Goal: Task Accomplishment & Management: Complete application form

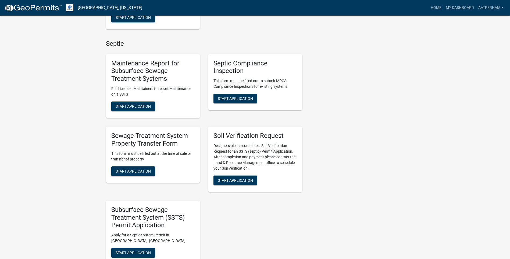
scroll to position [269, 0]
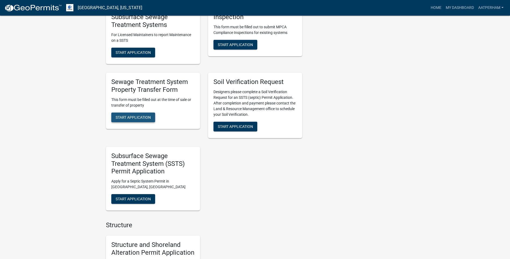
click at [138, 115] on span "Start Application" at bounding box center [133, 117] width 35 height 4
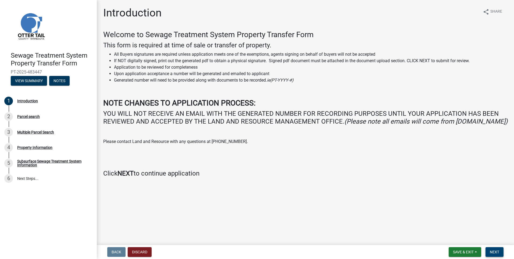
click at [499, 249] on span "Next" at bounding box center [494, 251] width 9 height 4
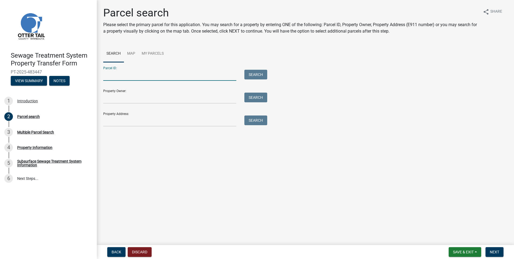
click at [156, 78] on input "Parcel ID:" at bounding box center [169, 75] width 133 height 11
click at [144, 77] on input "Parcel ID:" at bounding box center [169, 75] width 133 height 11
type input "27000260167002"
click at [260, 76] on button "Search" at bounding box center [255, 75] width 23 height 10
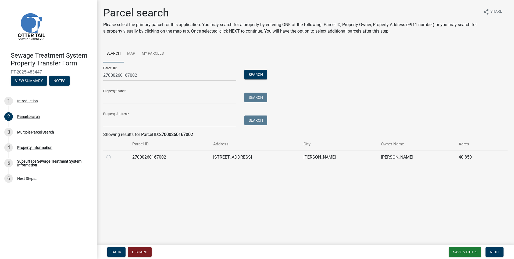
click at [113, 154] on label at bounding box center [113, 154] width 0 height 0
click at [113, 157] on input "radio" at bounding box center [114, 155] width 3 height 3
radio input "true"
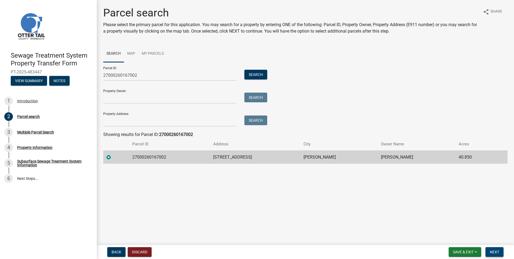
click at [497, 250] on span "Next" at bounding box center [494, 251] width 9 height 4
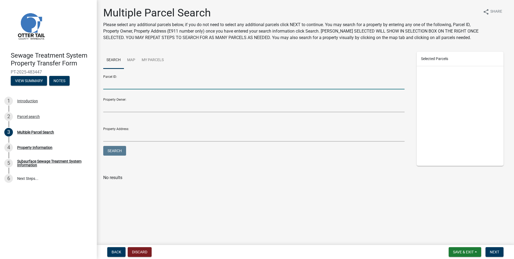
click at [120, 83] on input "Parcel ID:" at bounding box center [253, 83] width 301 height 11
click at [499, 253] on span "Next" at bounding box center [494, 251] width 9 height 4
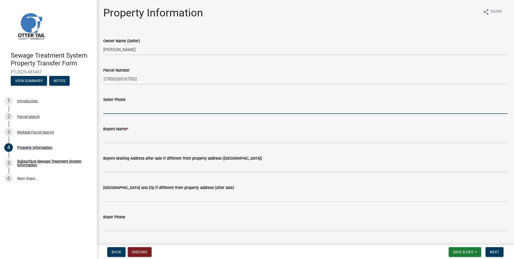
click at [124, 113] on input "Seller Phone" at bounding box center [305, 108] width 404 height 11
type input "612-578-2880"
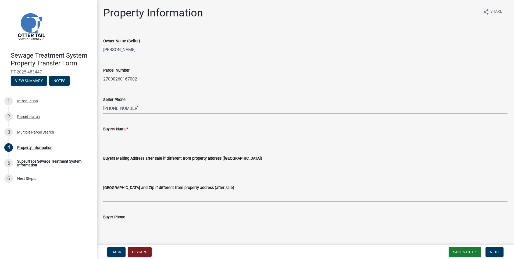
click at [109, 137] on input "Buyers Name *" at bounding box center [305, 137] width 404 height 11
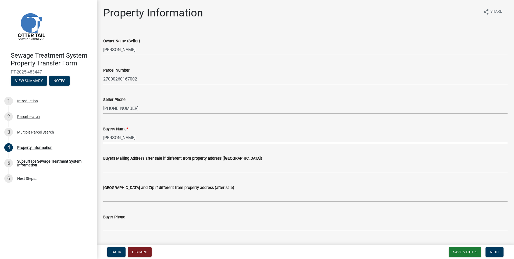
type input "Christopher B Olson"
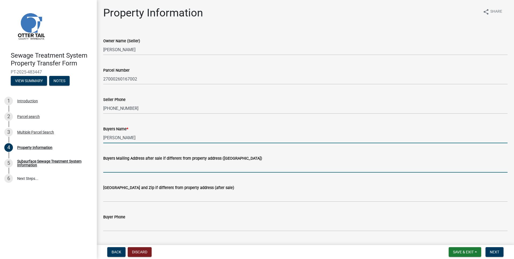
click at [270, 170] on input "Buyers Mailing Address after sale if different from property address (E911 numb…" at bounding box center [305, 166] width 404 height 11
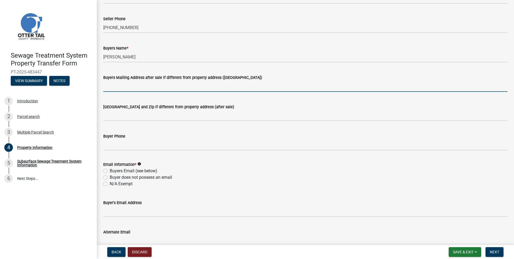
scroll to position [107, 0]
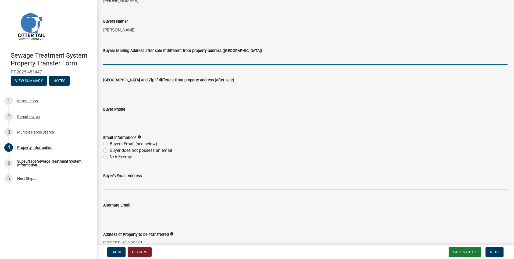
click at [110, 143] on label "Buyers Email (see below)" at bounding box center [134, 144] width 48 height 6
click at [110, 143] on input "Buyers Email (see below)" at bounding box center [111, 142] width 3 height 3
radio input "true"
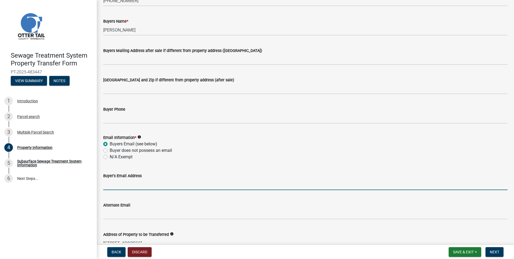
click at [113, 189] on input "Buyer's Email Address" at bounding box center [305, 184] width 404 height 11
click at [141, 182] on input "Buyer's Email Address" at bounding box center [305, 184] width 404 height 11
click at [120, 187] on input "Buyer's Email Address" at bounding box center [305, 184] width 404 height 11
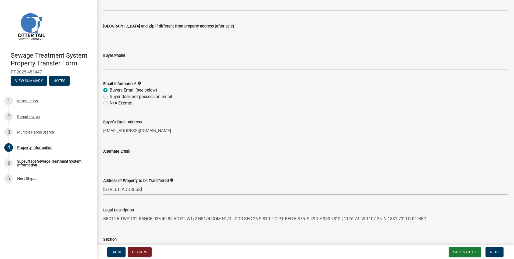
scroll to position [188, 0]
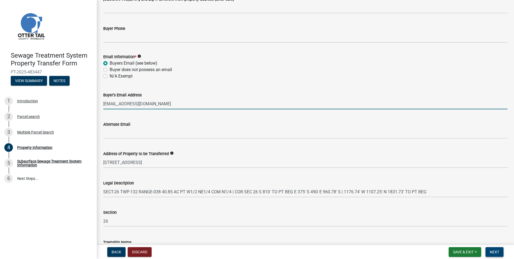
type input "love2antique665@gmail.com"
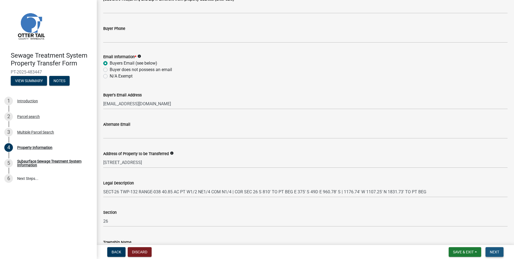
click at [493, 248] on button "Next" at bounding box center [494, 252] width 18 height 10
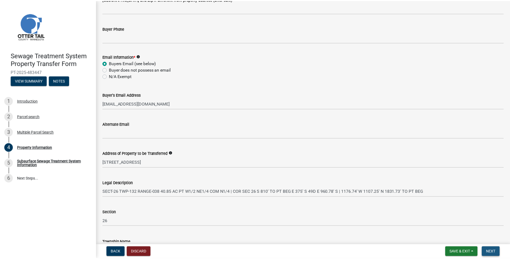
scroll to position [0, 0]
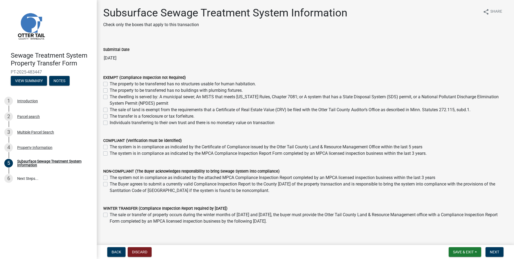
click at [110, 89] on label "The property to be transferred has no buildings with plumbing fixtures." at bounding box center [176, 90] width 133 height 6
click at [110, 89] on input "The property to be transferred has no buildings with plumbing fixtures." at bounding box center [111, 88] width 3 height 3
checkbox input "true"
checkbox input "false"
checkbox input "true"
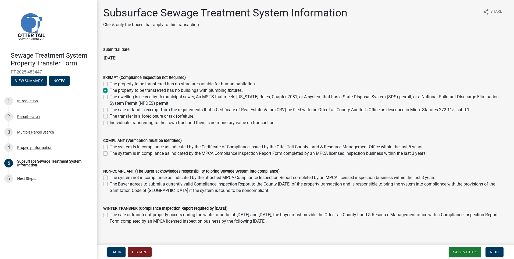
checkbox input "false"
click at [110, 91] on label "The property to be transferred has no buildings with plumbing fixtures." at bounding box center [176, 90] width 133 height 6
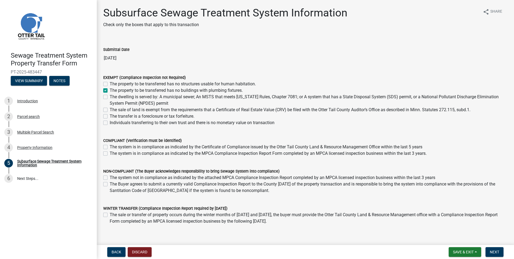
click at [110, 91] on input "The property to be transferred has no buildings with plumbing fixtures." at bounding box center [111, 88] width 3 height 3
checkbox input "false"
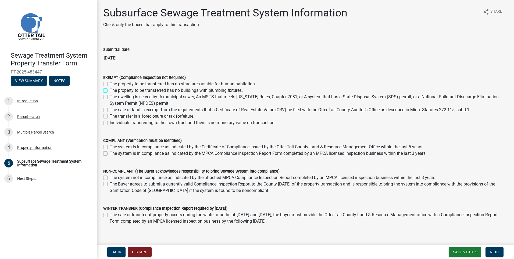
checkbox input "false"
click at [110, 84] on label "The property to be transferred has no structures usable for human habitation." at bounding box center [183, 84] width 146 height 6
click at [110, 84] on input "The property to be transferred has no structures usable for human habitation." at bounding box center [111, 82] width 3 height 3
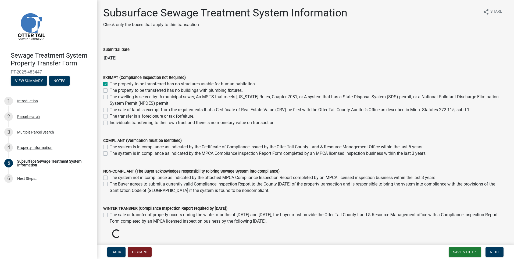
checkbox input "true"
checkbox input "false"
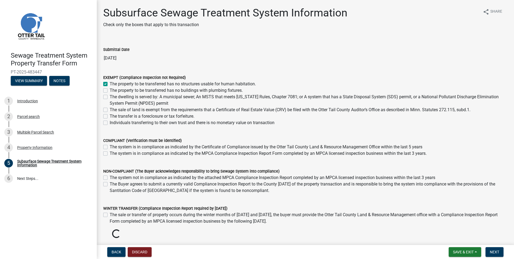
checkbox input "false"
click at [110, 84] on label "The property to be transferred has no structures usable for human habitation." at bounding box center [183, 84] width 146 height 6
click at [110, 84] on input "The property to be transferred has no structures usable for human habitation." at bounding box center [111, 82] width 3 height 3
checkbox input "false"
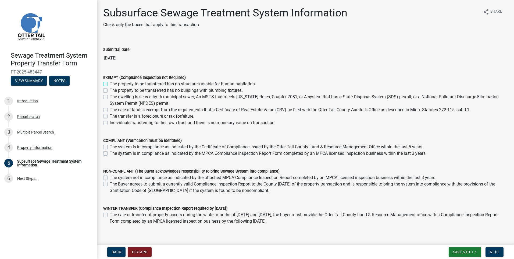
checkbox input "false"
click at [110, 89] on label "The property to be transferred has no buildings with plumbing fixtures." at bounding box center [176, 90] width 133 height 6
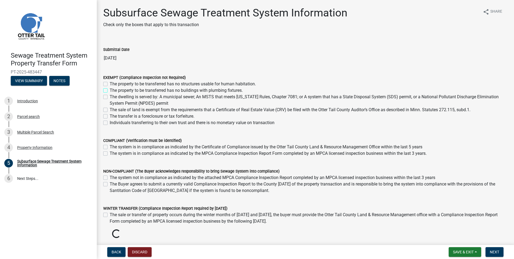
click at [110, 89] on input "The property to be transferred has no buildings with plumbing fixtures." at bounding box center [111, 88] width 3 height 3
checkbox input "true"
checkbox input "false"
checkbox input "true"
checkbox input "false"
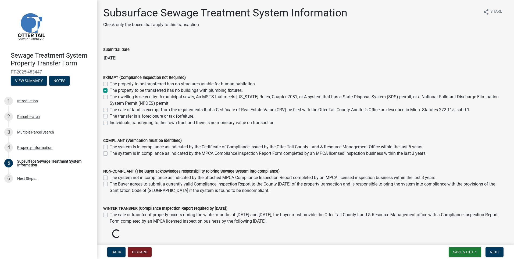
checkbox input "false"
click at [491, 249] on button "Next" at bounding box center [494, 252] width 18 height 10
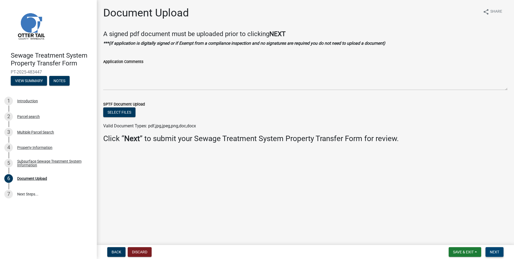
click at [501, 253] on button "Next" at bounding box center [494, 252] width 18 height 10
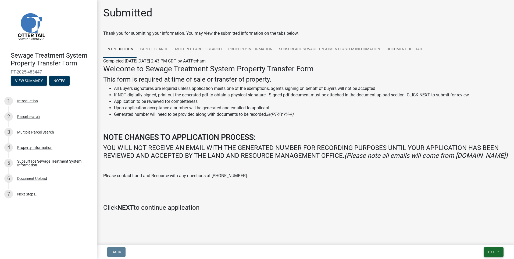
click at [490, 250] on span "Exit" at bounding box center [492, 251] width 8 height 4
click at [486, 237] on button "Save & Exit" at bounding box center [481, 237] width 43 height 13
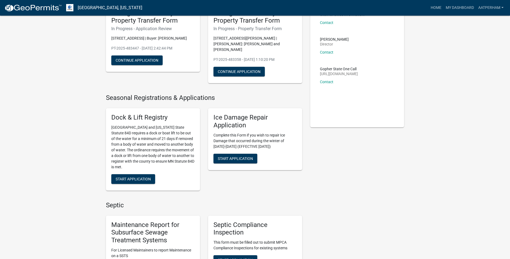
scroll to position [161, 0]
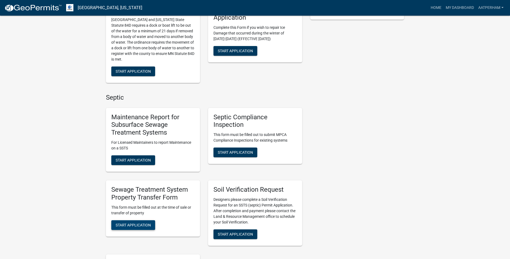
click at [142, 222] on span "Start Application" at bounding box center [133, 224] width 35 height 4
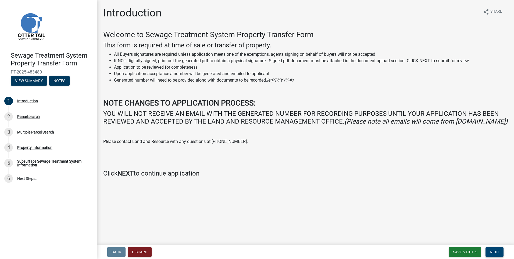
click at [495, 250] on span "Next" at bounding box center [494, 251] width 9 height 4
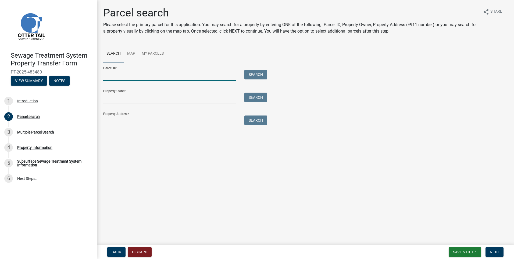
click at [141, 76] on input "Parcel ID:" at bounding box center [169, 75] width 133 height 11
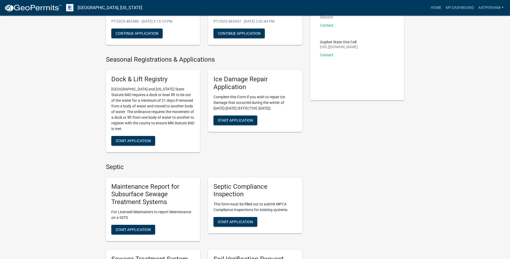
scroll to position [107, 0]
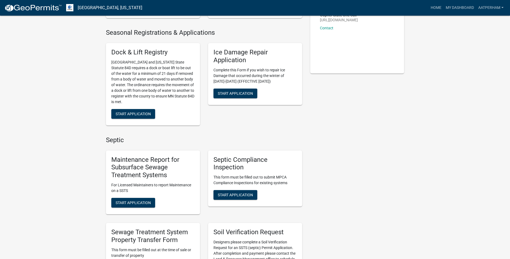
drag, startPoint x: 137, startPoint y: 203, endPoint x: 354, endPoint y: 171, distance: 219.2
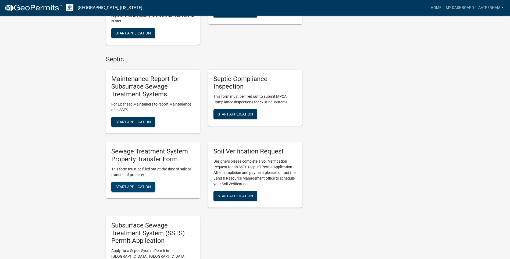
click at [146, 186] on span "Start Application" at bounding box center [133, 186] width 35 height 4
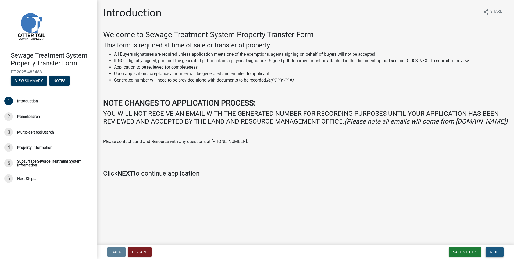
click at [490, 251] on span "Next" at bounding box center [494, 251] width 9 height 4
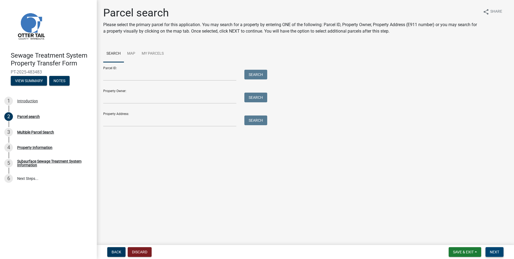
click at [492, 253] on span "Next" at bounding box center [494, 251] width 9 height 4
click at [147, 78] on input "Parcel ID:" at bounding box center [169, 75] width 133 height 11
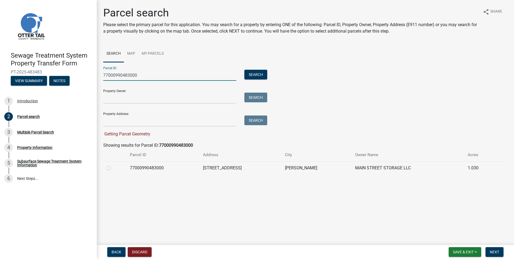
type input "77000990483000"
click at [111, 169] on div at bounding box center [114, 167] width 17 height 6
click at [113, 164] on label at bounding box center [113, 164] width 0 height 0
click at [113, 168] on input "radio" at bounding box center [114, 165] width 3 height 3
radio input "true"
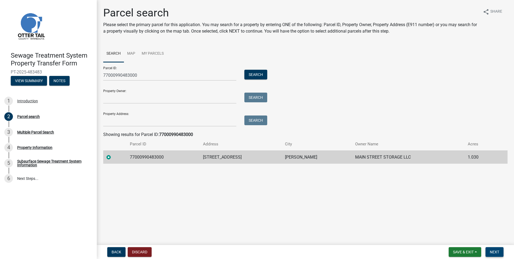
click at [494, 251] on span "Next" at bounding box center [494, 251] width 9 height 4
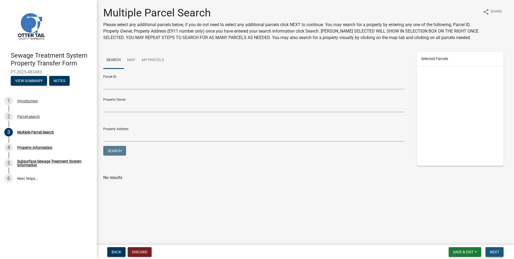
click at [497, 251] on span "Next" at bounding box center [494, 251] width 9 height 4
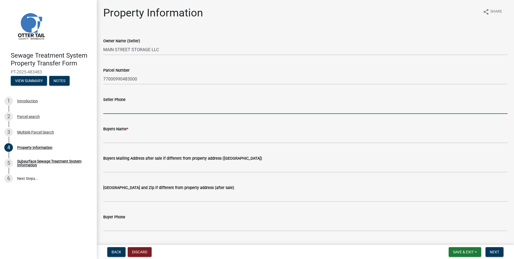
click at [120, 110] on input "Seller Phone" at bounding box center [305, 108] width 404 height 11
type input "218-457-0325"
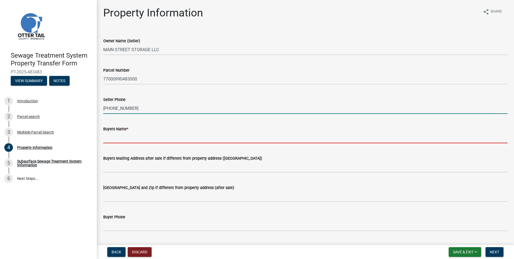
click at [112, 139] on input "Buyers Name *" at bounding box center [305, 137] width 404 height 11
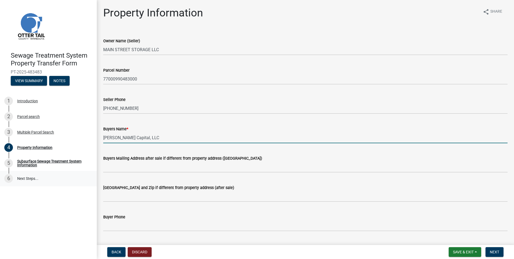
type input "Nyhus Capital, LLC"
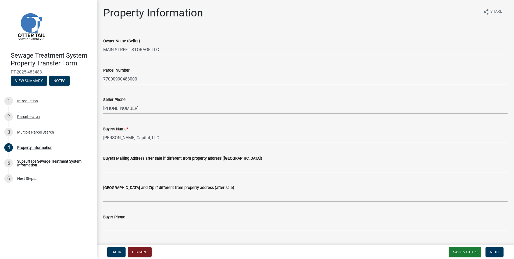
scroll to position [54, 0]
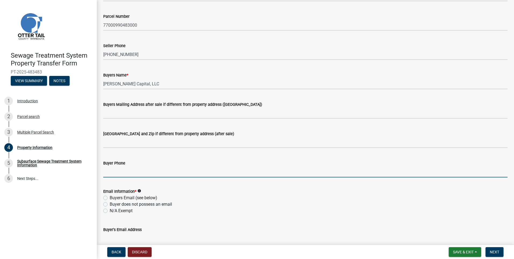
click at [119, 169] on input "Buyer Phone" at bounding box center [305, 171] width 404 height 11
type input "218-298-2745"
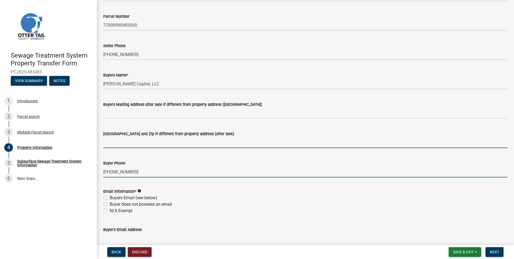
click at [218, 142] on input "Buyers City State and Zip if different from property address (after sale)" at bounding box center [305, 142] width 404 height 11
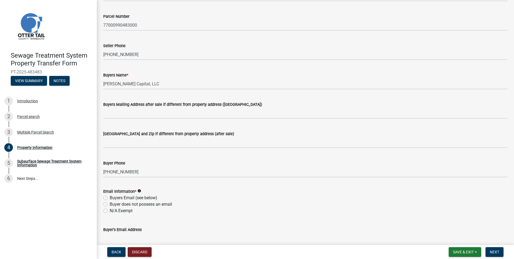
click at [231, 201] on div "Buyer does not possess an email" at bounding box center [305, 204] width 404 height 6
click at [110, 197] on label "Buyers Email (see below)" at bounding box center [134, 197] width 48 height 6
click at [110, 197] on input "Buyers Email (see below)" at bounding box center [111, 195] width 3 height 3
radio input "true"
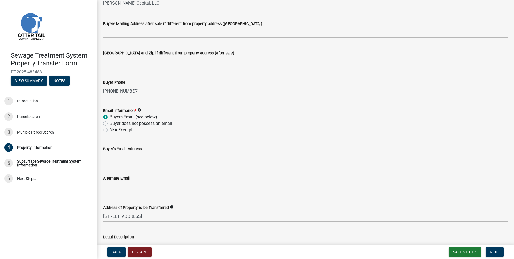
click at [129, 157] on input "Buyer's Email Address" at bounding box center [305, 157] width 404 height 11
type input "nick@nyhusfamilysales.com"
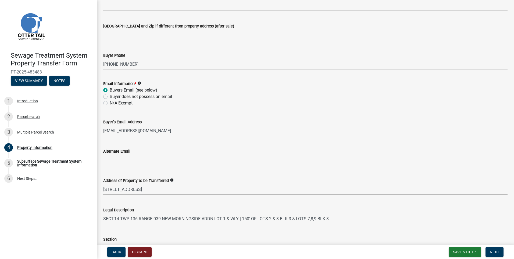
scroll to position [227, 0]
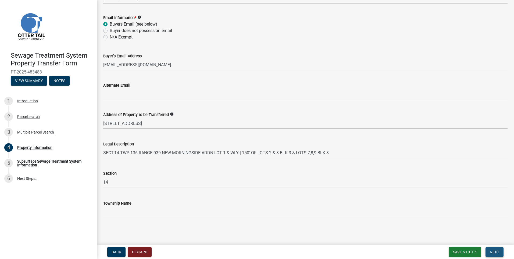
click at [495, 250] on span "Next" at bounding box center [494, 251] width 9 height 4
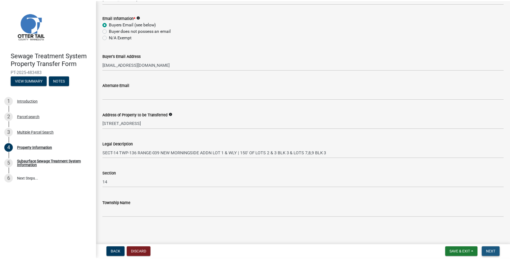
scroll to position [0, 0]
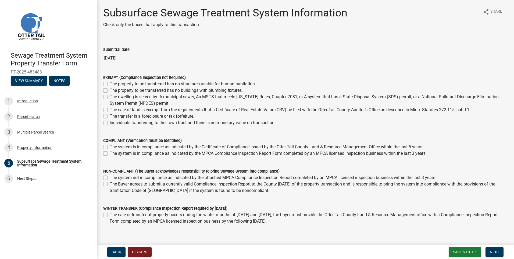
click at [110, 90] on label "The property to be transferred has no buildings with plumbing fixtures." at bounding box center [176, 90] width 133 height 6
click at [110, 90] on input "The property to be transferred has no buildings with plumbing fixtures." at bounding box center [111, 88] width 3 height 3
checkbox input "true"
checkbox input "false"
checkbox input "true"
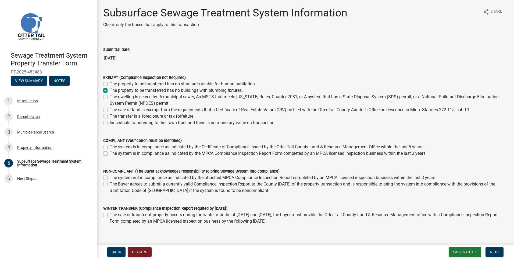
checkbox input "false"
click at [496, 252] on span "Next" at bounding box center [494, 251] width 9 height 4
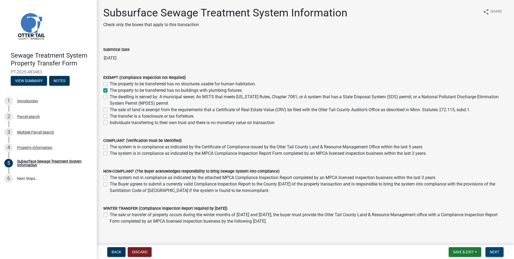
click at [499, 252] on span "Next" at bounding box center [494, 251] width 9 height 4
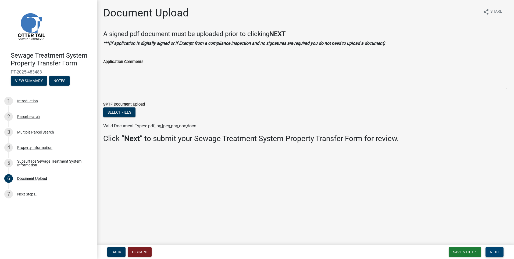
click at [498, 252] on span "Next" at bounding box center [494, 251] width 9 height 4
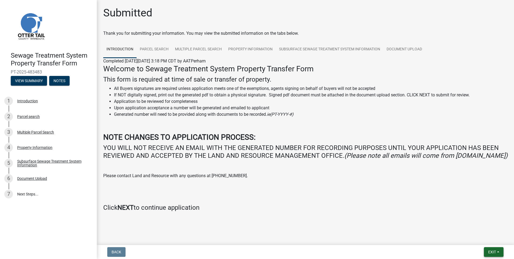
click at [498, 253] on button "Exit" at bounding box center [494, 252] width 20 height 10
click at [479, 238] on button "Save & Exit" at bounding box center [481, 237] width 43 height 13
